Goal: Information Seeking & Learning: Learn about a topic

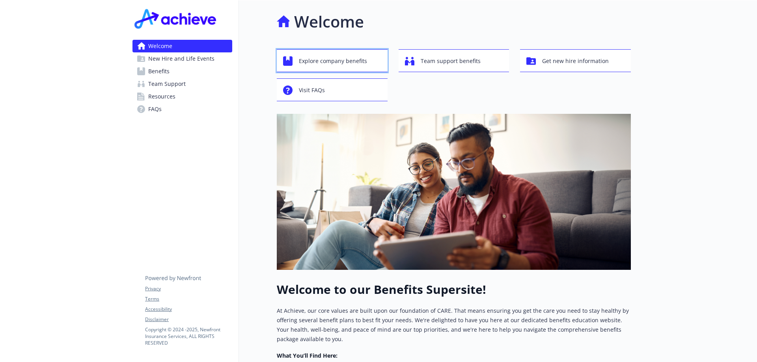
click at [320, 60] on span "Explore company benefits" at bounding box center [333, 61] width 68 height 15
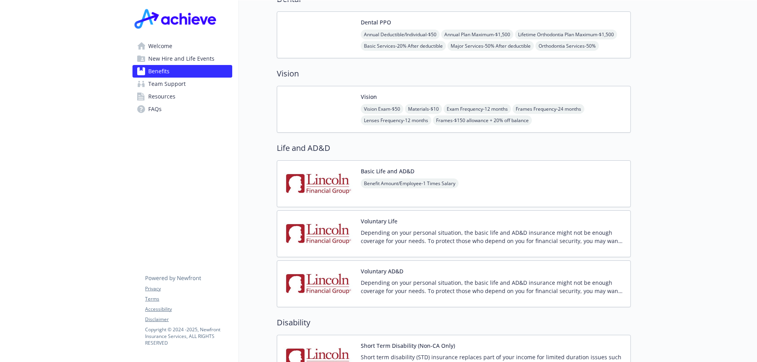
scroll to position [473, 0]
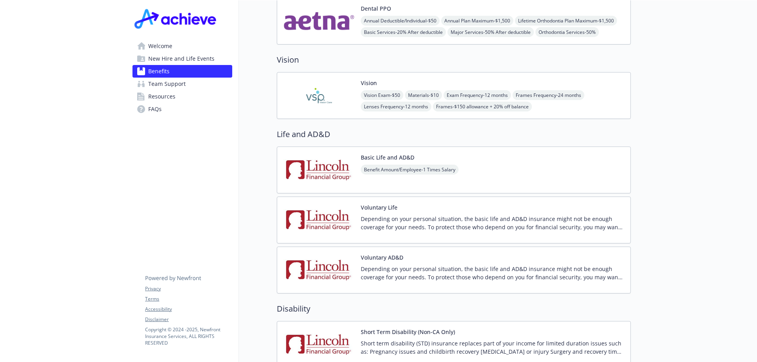
click at [320, 205] on img at bounding box center [319, 221] width 71 height 34
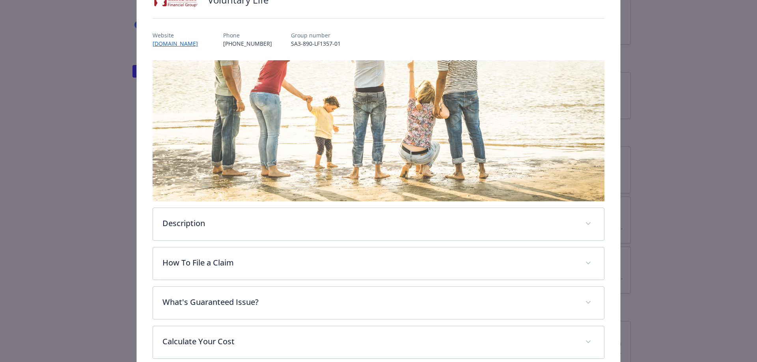
scroll to position [192, 0]
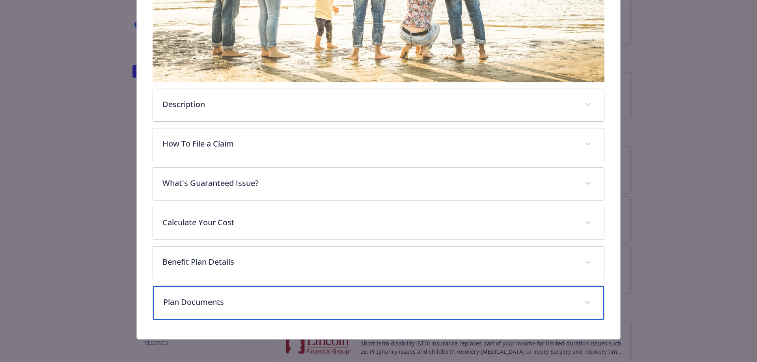
click at [268, 301] on p "Plan Documents" at bounding box center [369, 303] width 412 height 12
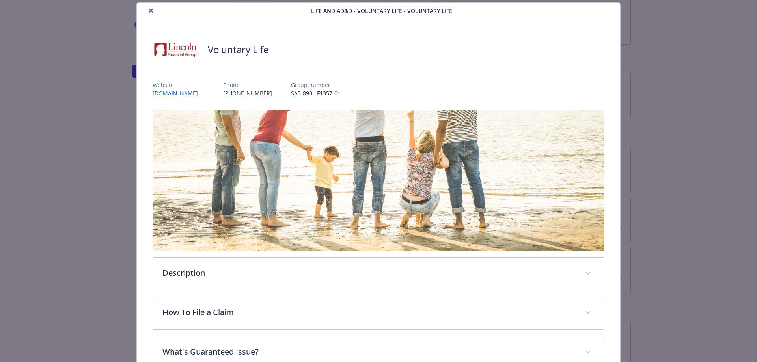
scroll to position [0, 0]
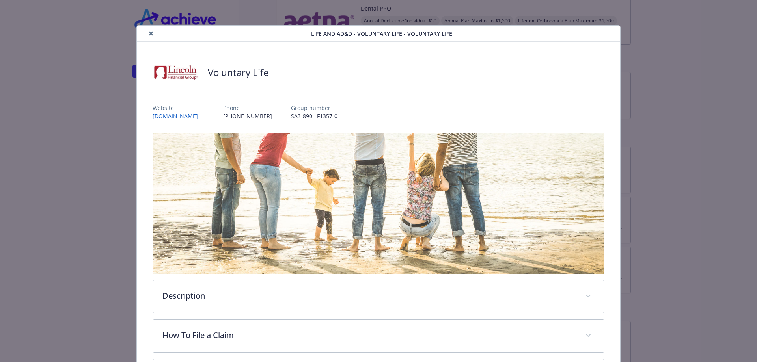
click at [152, 33] on icon "close" at bounding box center [151, 33] width 5 height 5
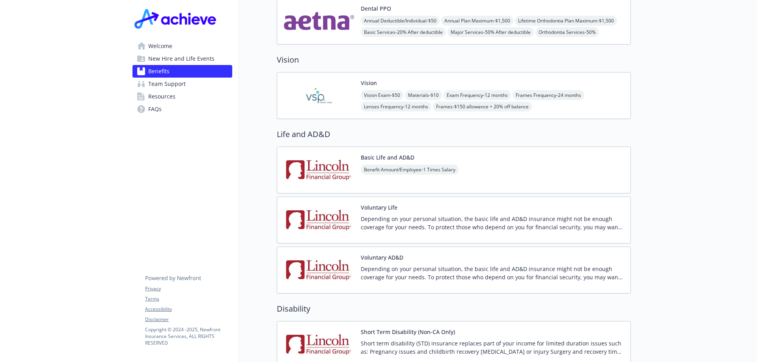
click at [330, 257] on img at bounding box center [319, 271] width 71 height 34
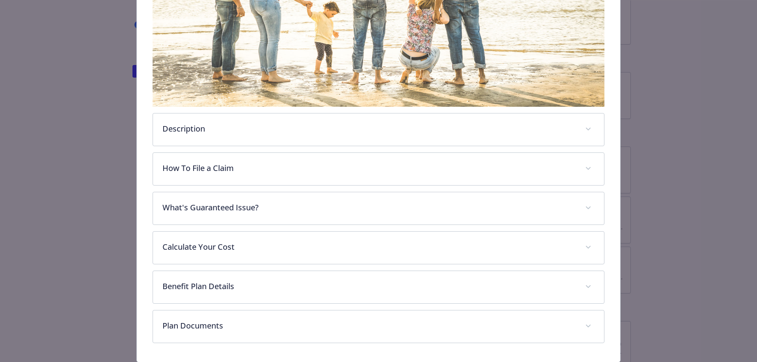
scroll to position [192, 0]
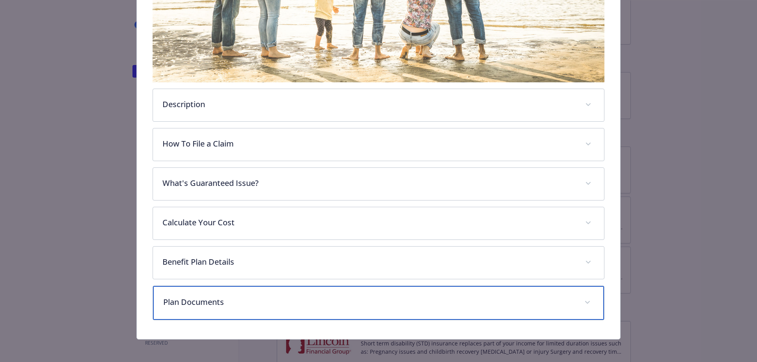
drag, startPoint x: 374, startPoint y: 307, endPoint x: 416, endPoint y: 286, distance: 46.7
click at [374, 307] on div "Plan Documents" at bounding box center [379, 303] width 452 height 34
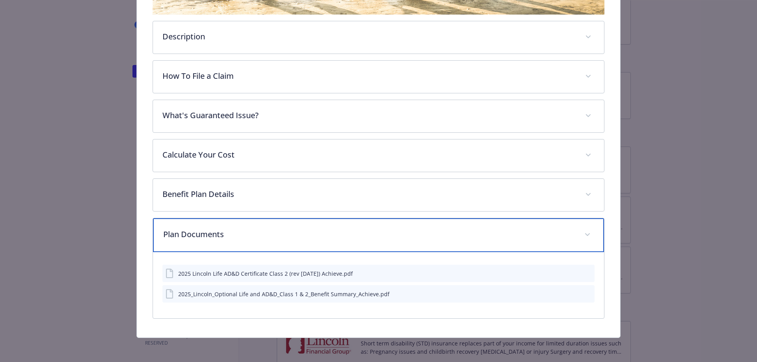
scroll to position [141, 0]
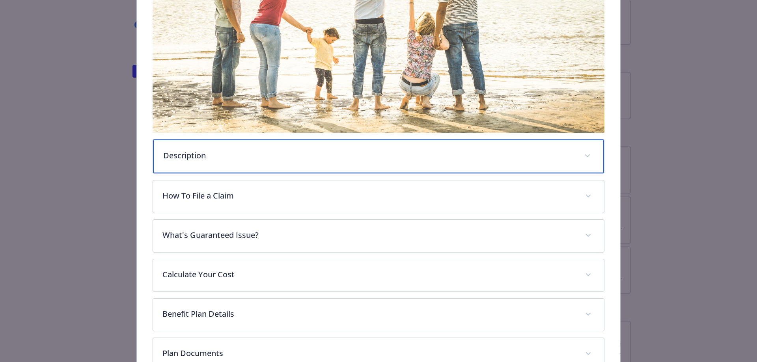
drag, startPoint x: 217, startPoint y: 154, endPoint x: 308, endPoint y: 151, distance: 90.8
click at [217, 154] on p "Description" at bounding box center [369, 156] width 412 height 12
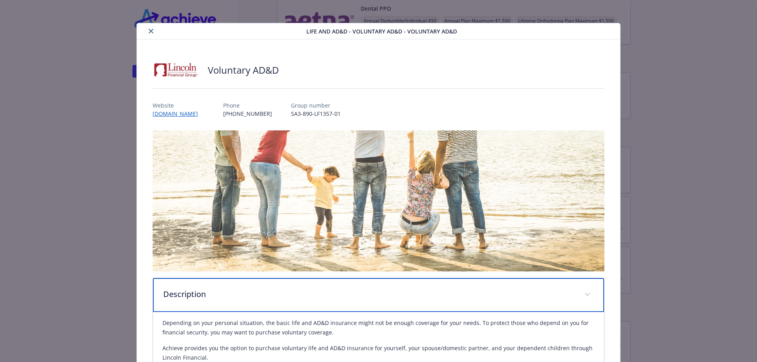
scroll to position [0, 0]
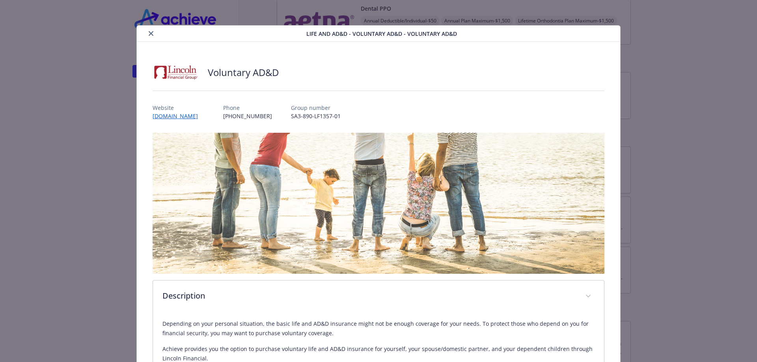
click at [149, 35] on icon "close" at bounding box center [151, 33] width 5 height 5
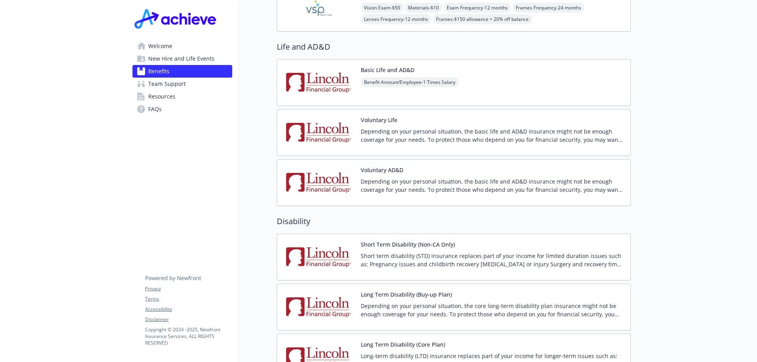
scroll to position [552, 0]
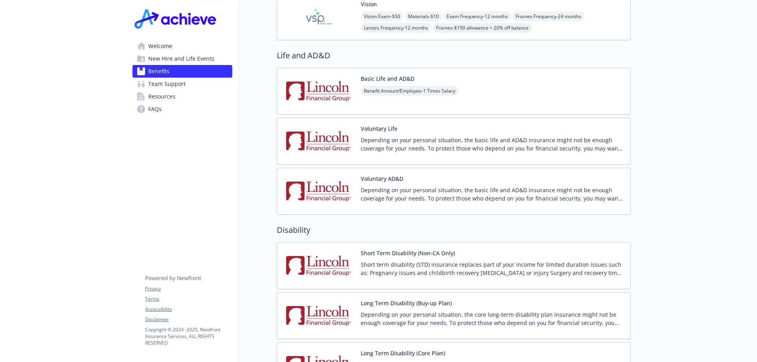
click at [411, 125] on div "Voluntary Life Depending on your personal situation, the basic life and AD&D in…" at bounding box center [492, 142] width 263 height 34
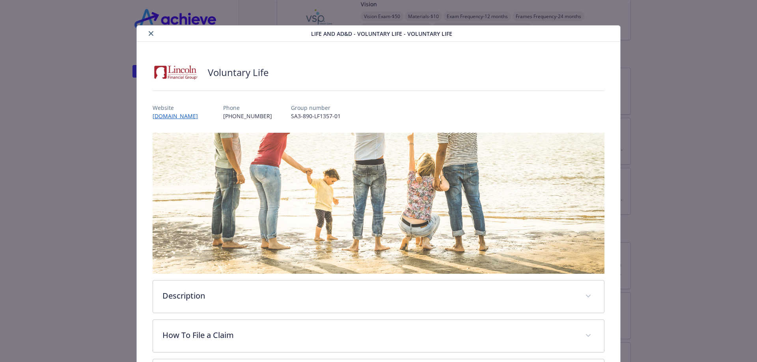
scroll to position [24, 0]
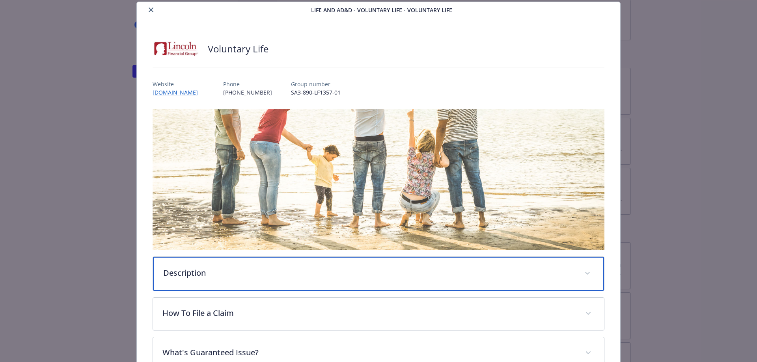
click at [305, 274] on p "Description" at bounding box center [369, 273] width 412 height 12
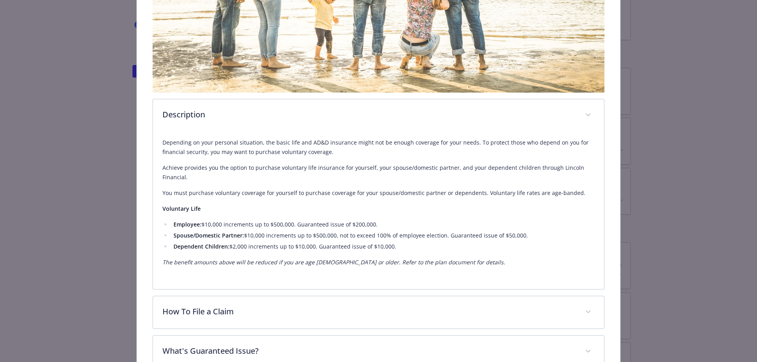
scroll to position [0, 0]
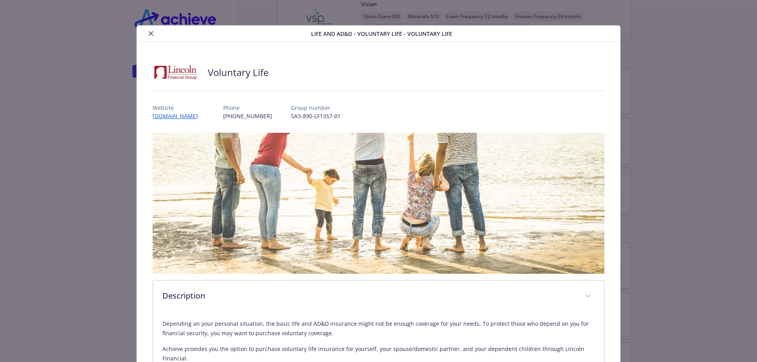
drag, startPoint x: 152, startPoint y: 33, endPoint x: 210, endPoint y: 50, distance: 60.7
click at [152, 33] on icon "close" at bounding box center [151, 33] width 5 height 5
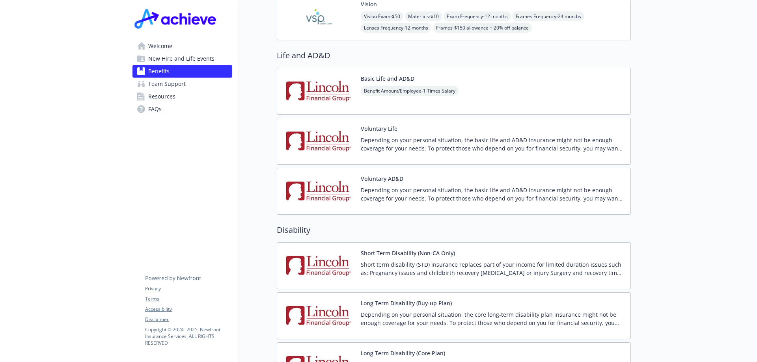
click at [501, 78] on div "Basic Life and AD&D Benefit Amount/Employee - 1 Times Salary" at bounding box center [454, 91] width 354 height 47
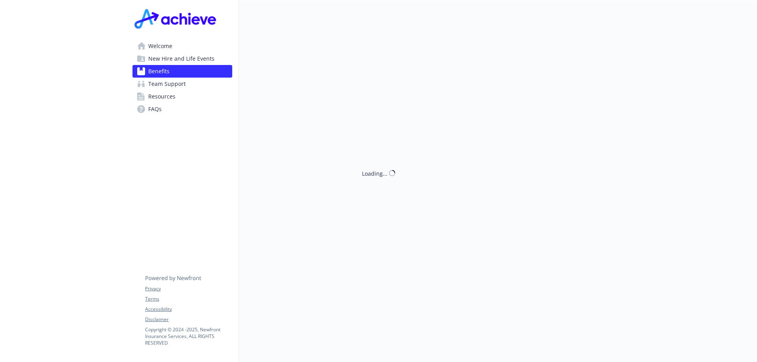
scroll to position [552, 0]
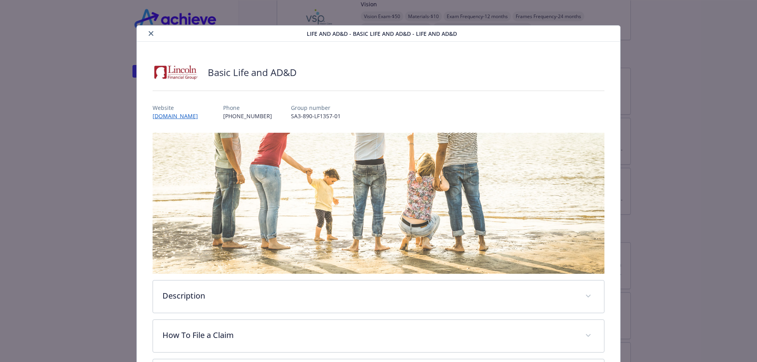
click at [149, 34] on icon "close" at bounding box center [151, 33] width 5 height 5
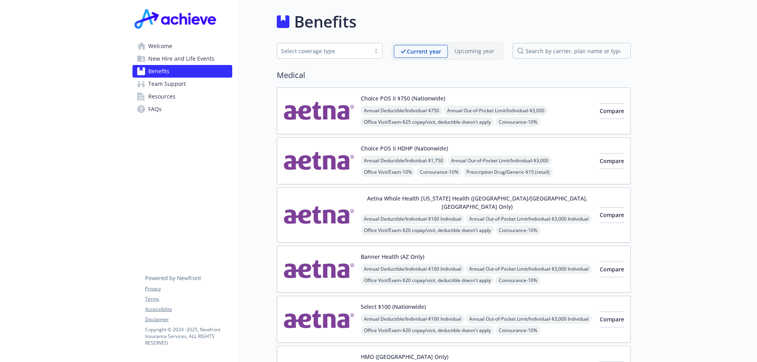
click at [170, 45] on span "Welcome" at bounding box center [160, 46] width 24 height 13
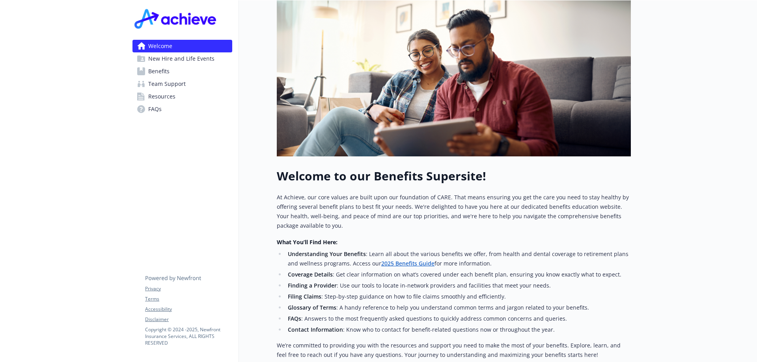
scroll to position [197, 0]
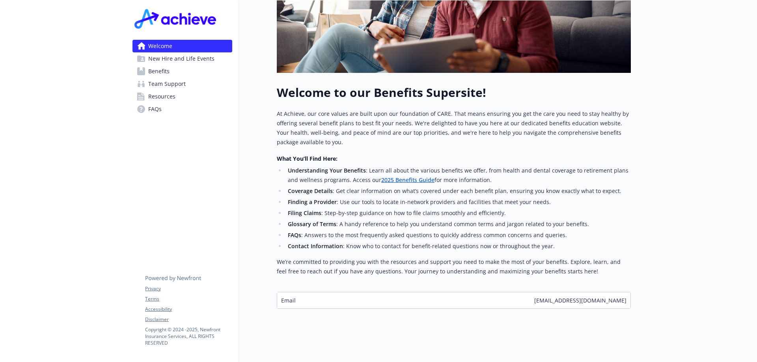
click at [397, 181] on link "2025 Benefits Guide" at bounding box center [407, 179] width 53 height 7
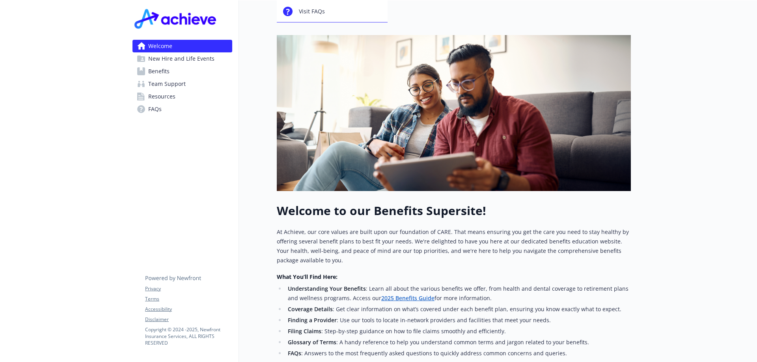
scroll to position [0, 0]
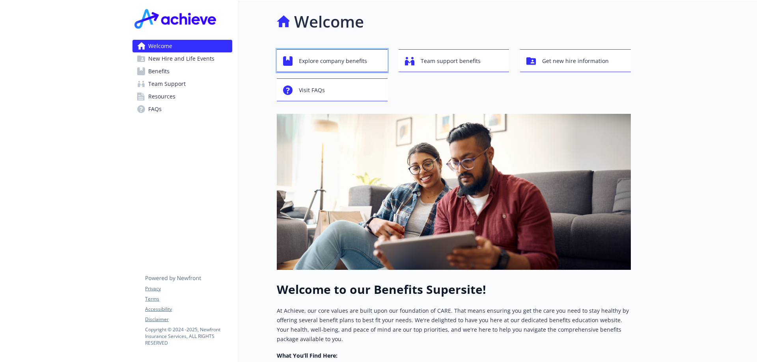
click at [319, 63] on span "Explore company benefits" at bounding box center [333, 61] width 68 height 15
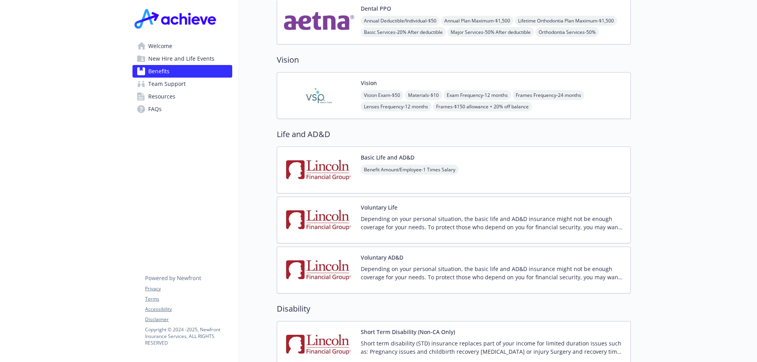
scroll to position [513, 0]
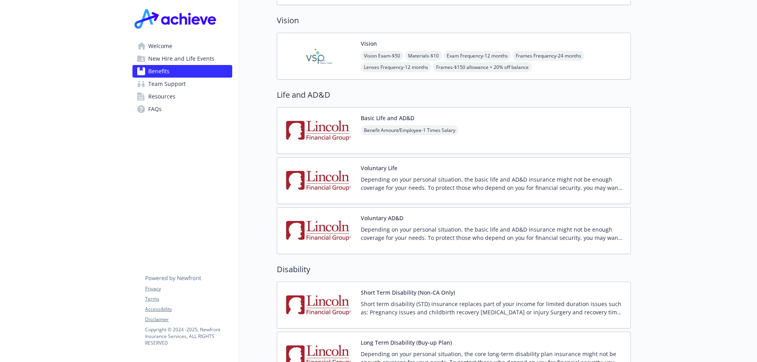
click at [370, 164] on button "Voluntary Life" at bounding box center [379, 168] width 37 height 8
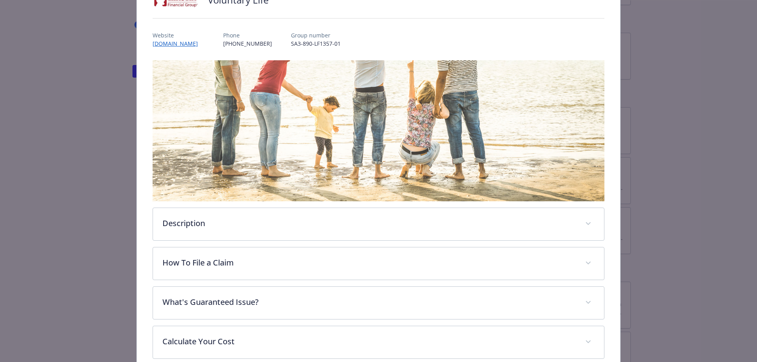
scroll to position [181, 0]
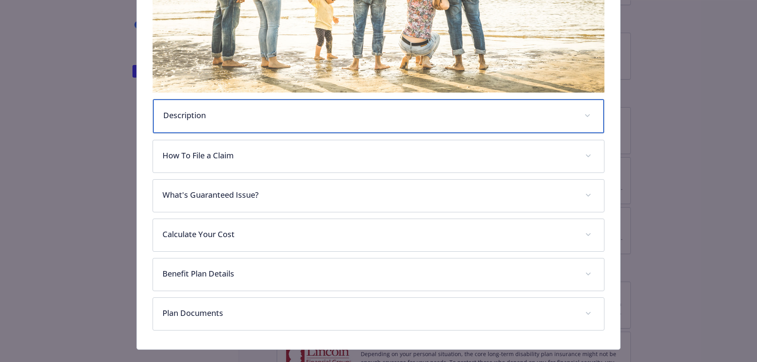
click at [214, 114] on p "Description" at bounding box center [369, 116] width 412 height 12
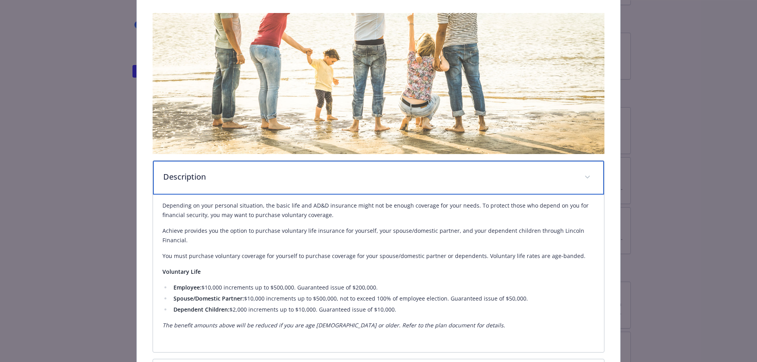
scroll to position [260, 0]
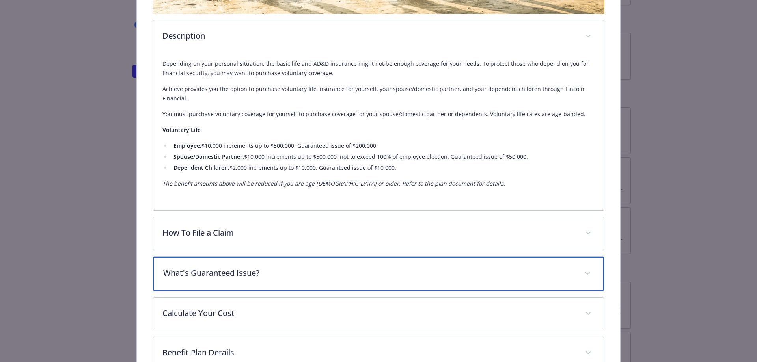
click at [277, 276] on p "What's Guaranteed Issue?" at bounding box center [369, 273] width 412 height 12
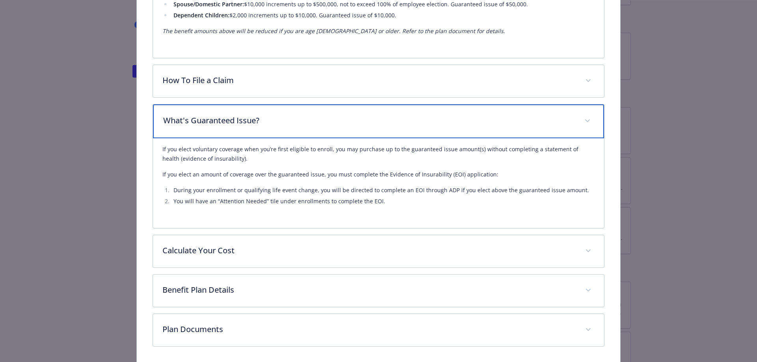
scroll to position [418, 0]
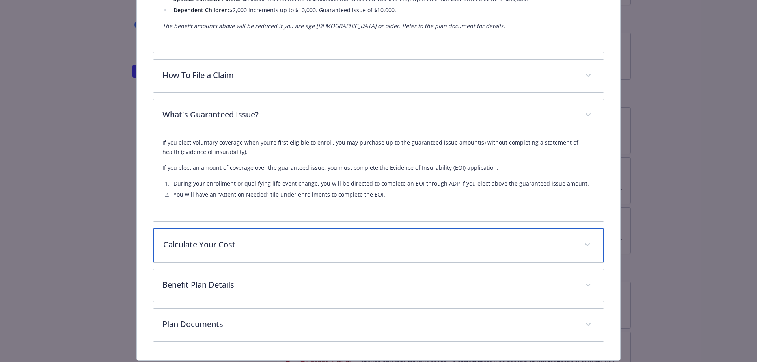
click at [331, 246] on p "Calculate Your Cost" at bounding box center [369, 245] width 412 height 12
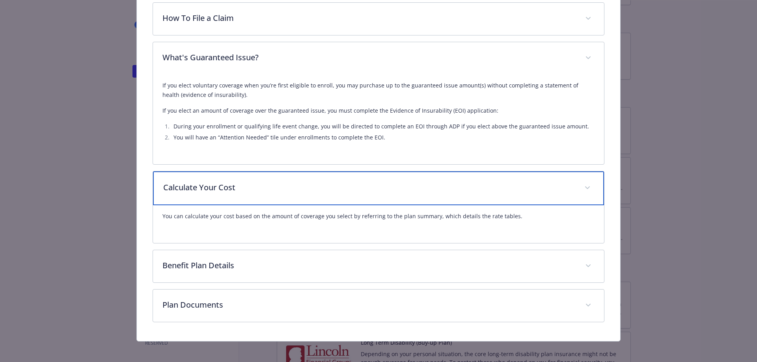
scroll to position [479, 0]
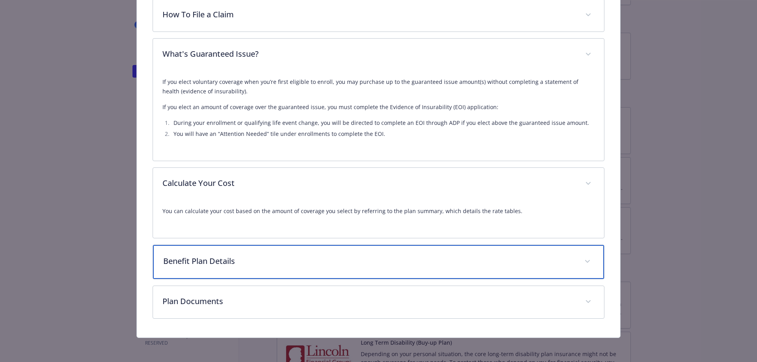
drag, startPoint x: 290, startPoint y: 256, endPoint x: 294, endPoint y: 254, distance: 4.3
click at [291, 256] on p "Benefit Plan Details" at bounding box center [369, 262] width 412 height 12
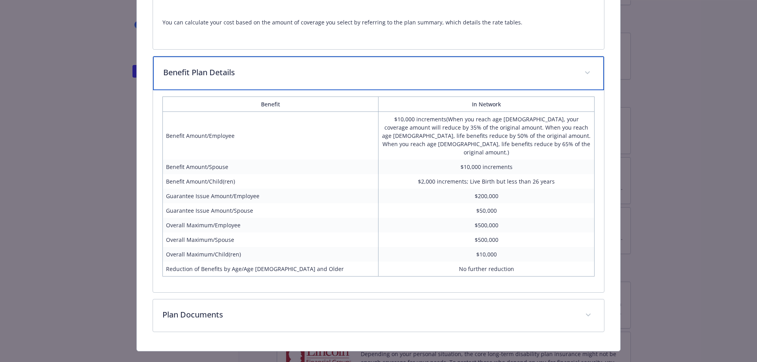
scroll to position [673, 0]
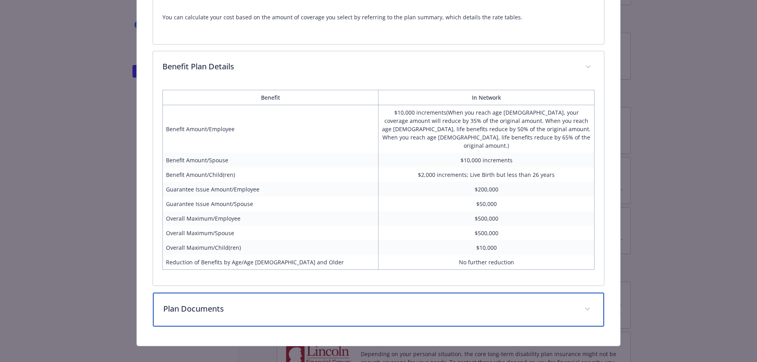
drag, startPoint x: 228, startPoint y: 301, endPoint x: 337, endPoint y: 269, distance: 114.2
click at [229, 303] on p "Plan Documents" at bounding box center [369, 309] width 412 height 12
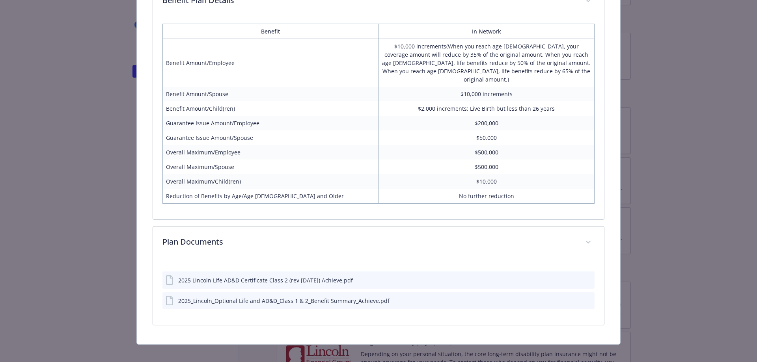
scroll to position [738, 0]
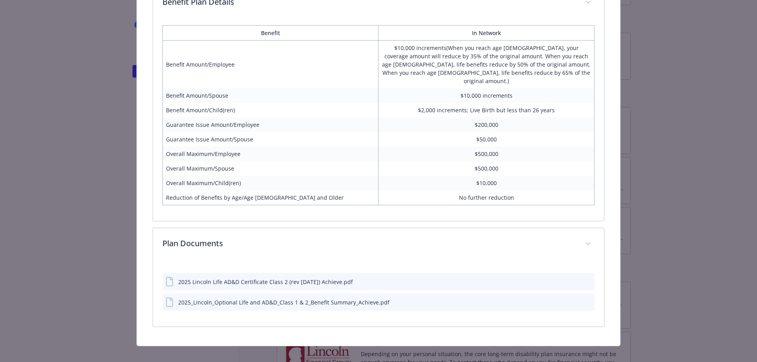
click at [585, 279] on icon "preview file" at bounding box center [587, 282] width 7 height 6
click at [584, 299] on icon "preview file" at bounding box center [587, 302] width 7 height 6
